Goal: Task Accomplishment & Management: Manage account settings

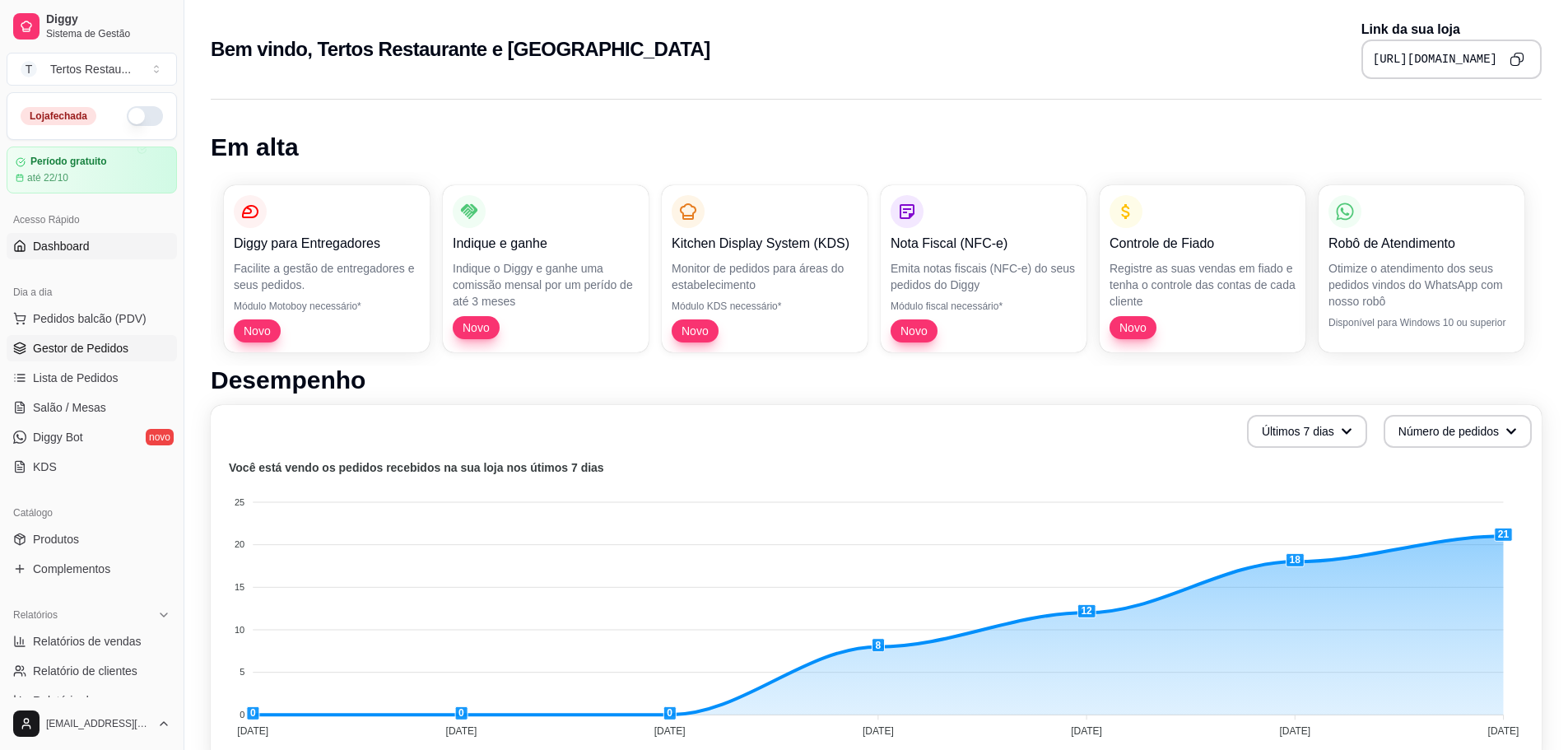
click at [96, 346] on span "Gestor de Pedidos" at bounding box center [81, 348] width 95 height 17
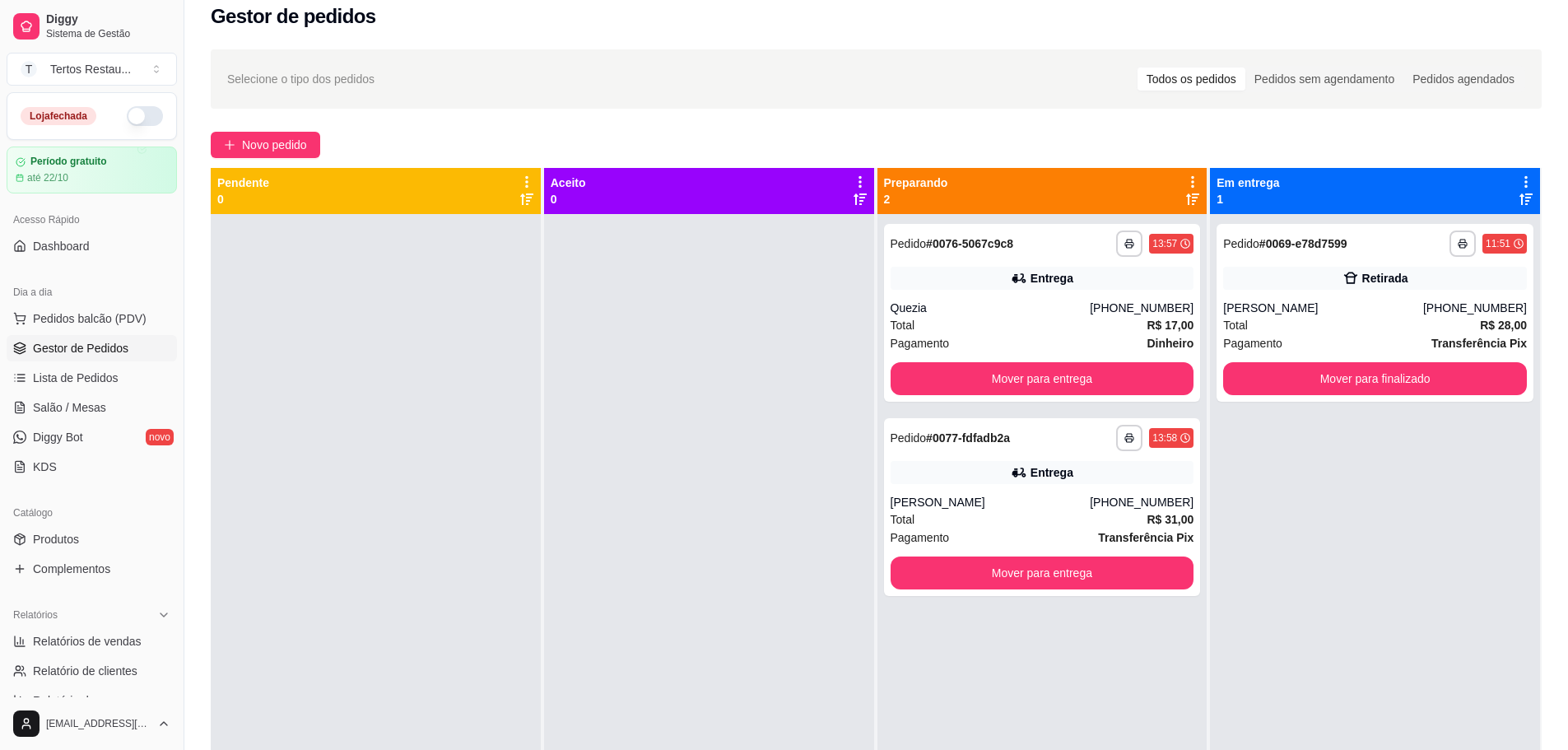
scroll to position [4, 0]
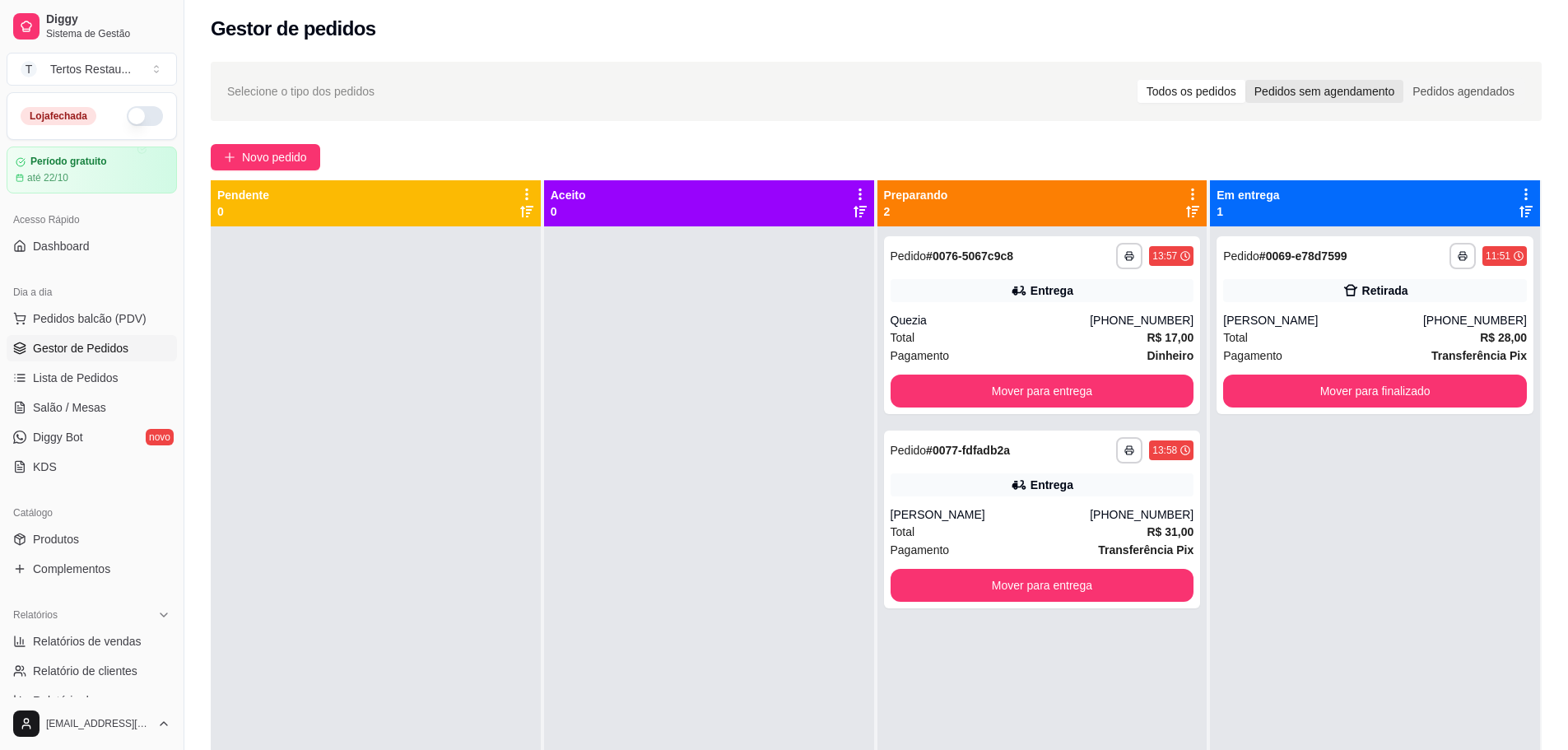
click at [1348, 88] on div "Pedidos sem agendamento" at bounding box center [1324, 91] width 158 height 23
click at [1246, 80] on input "Pedidos sem agendamento" at bounding box center [1246, 80] width 0 height 0
click at [1447, 92] on div "Pedidos agendados" at bounding box center [1464, 91] width 120 height 23
click at [1404, 80] on input "Pedidos agendados" at bounding box center [1404, 80] width 0 height 0
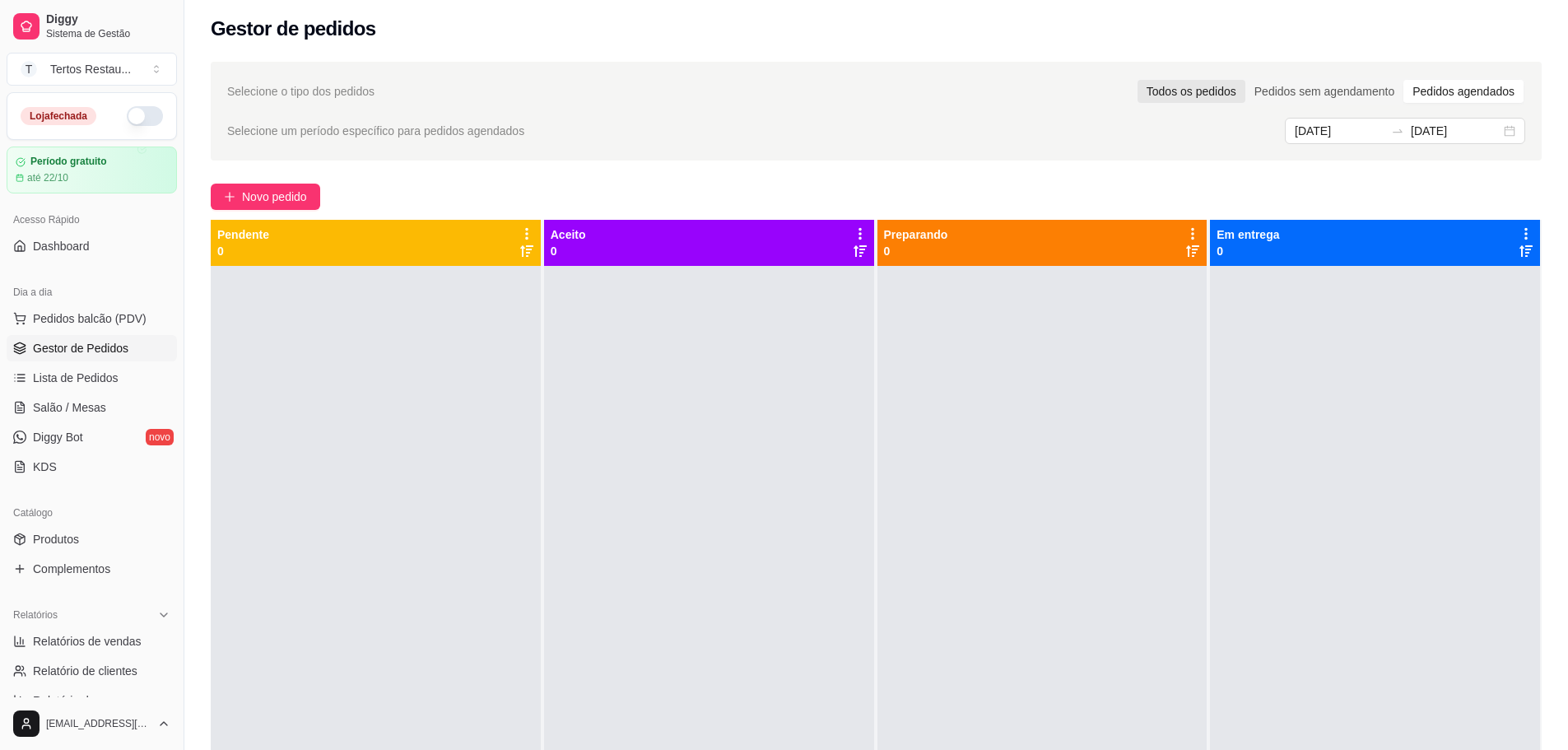
click at [1185, 89] on div "Todos os pedidos" at bounding box center [1191, 91] width 107 height 23
click at [1137, 80] on input "Todos os pedidos" at bounding box center [1137, 80] width 0 height 0
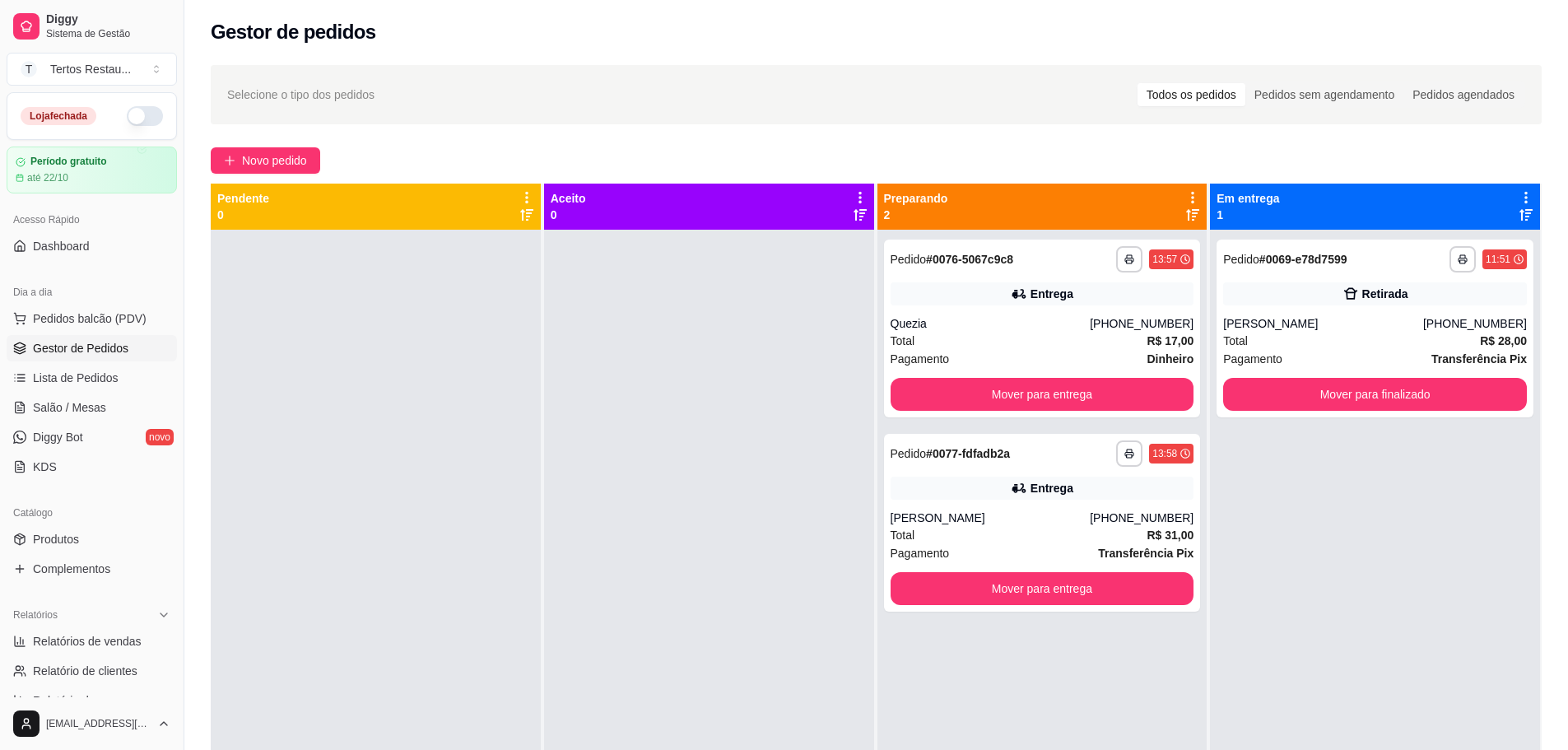
scroll to position [0, 0]
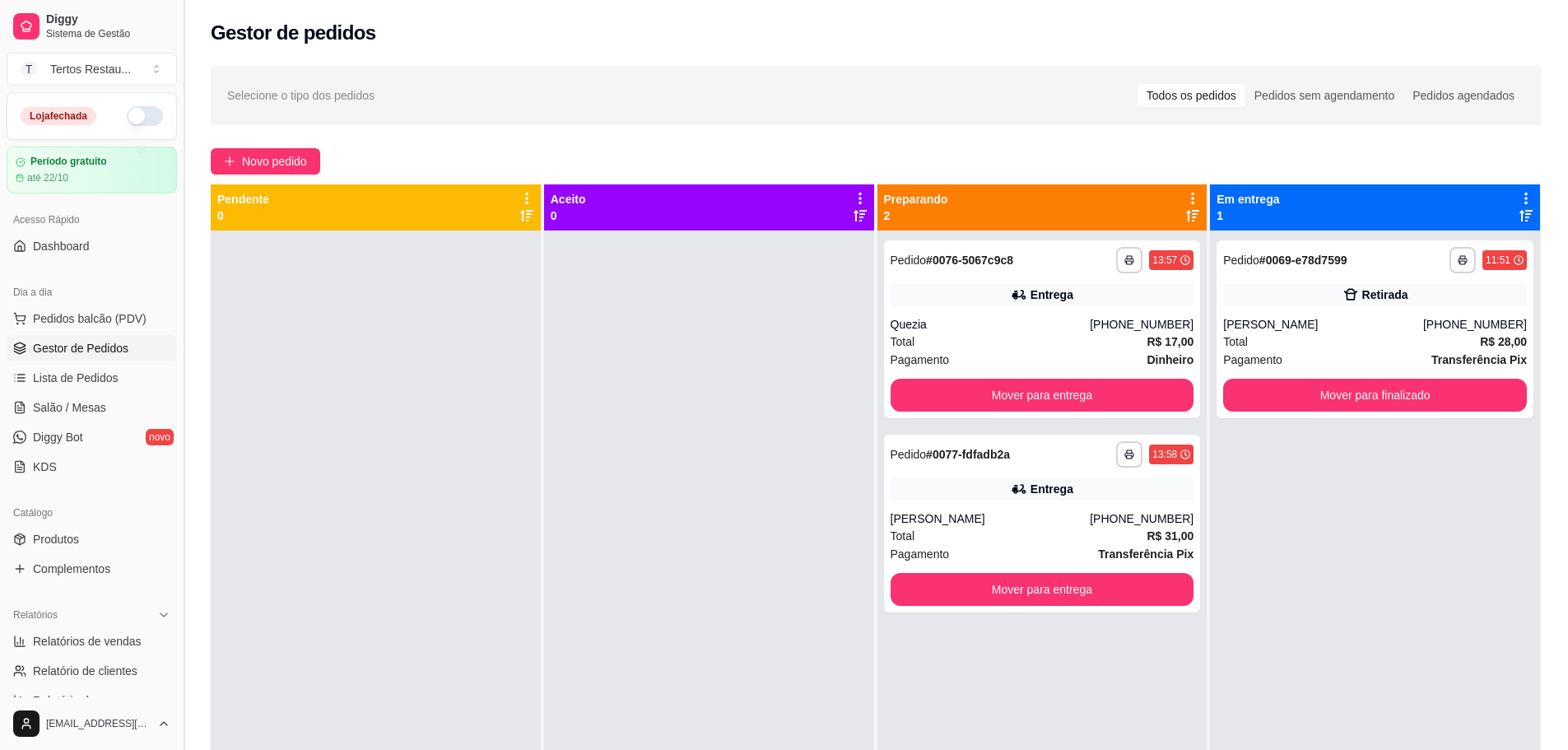
click at [178, 313] on button "Toggle Sidebar" at bounding box center [183, 375] width 13 height 750
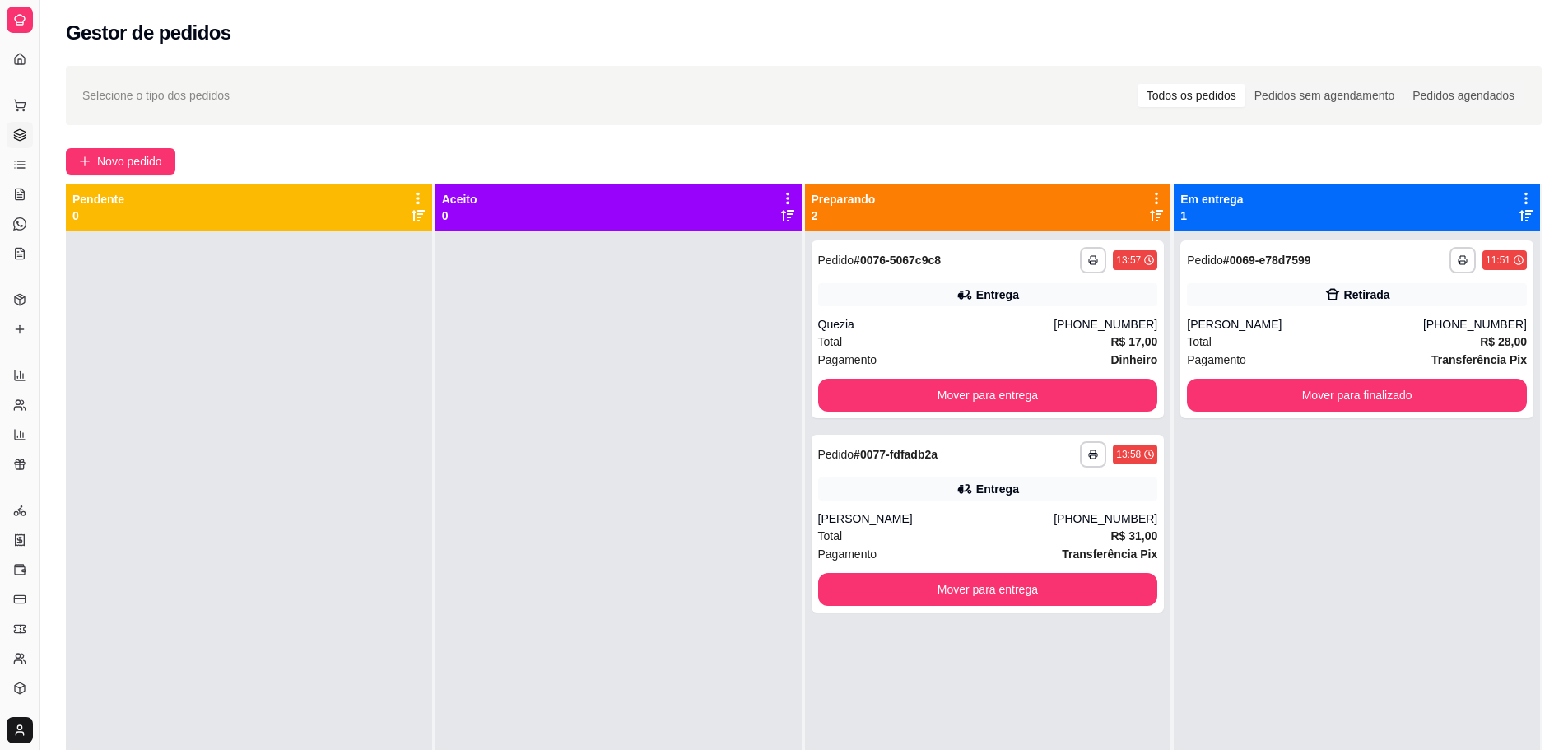
click at [44, 249] on button "Toggle Sidebar" at bounding box center [38, 375] width 13 height 750
